Goal: Transaction & Acquisition: Purchase product/service

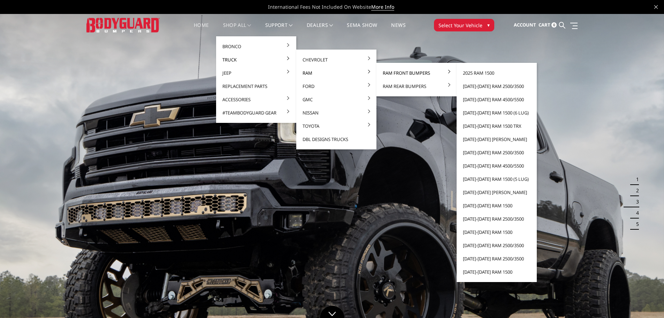
click at [393, 72] on link "Ram Front Bumpers" at bounding box center [416, 72] width 75 height 13
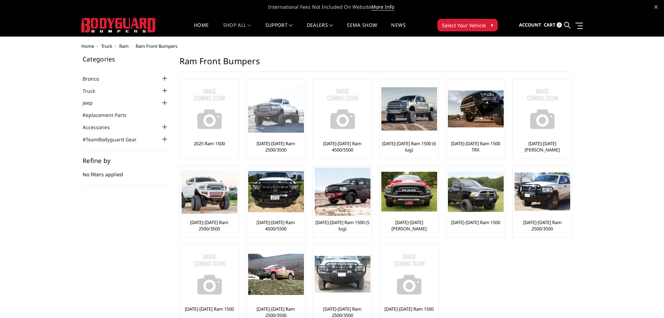
click at [276, 142] on link "[DATE]-[DATE] Ram 2500/3500" at bounding box center [275, 146] width 55 height 13
